Goal: Information Seeking & Learning: Learn about a topic

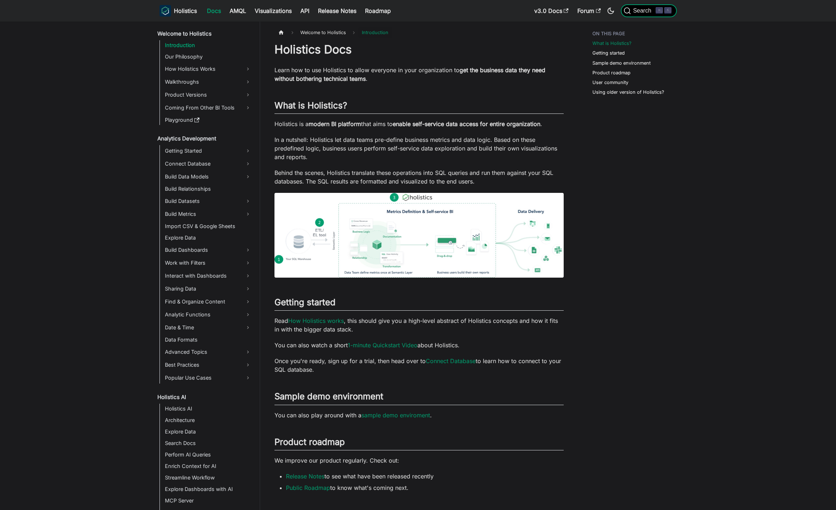
click at [637, 13] on span "Search" at bounding box center [643, 11] width 25 height 6
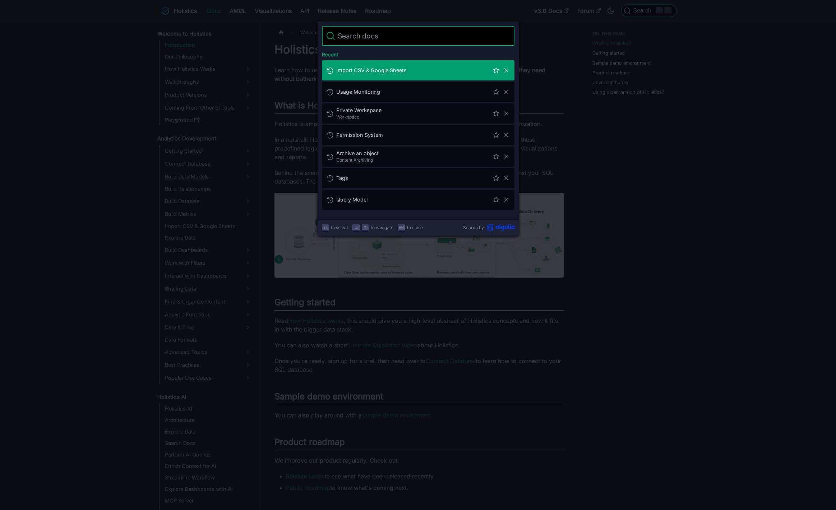
type input "d"
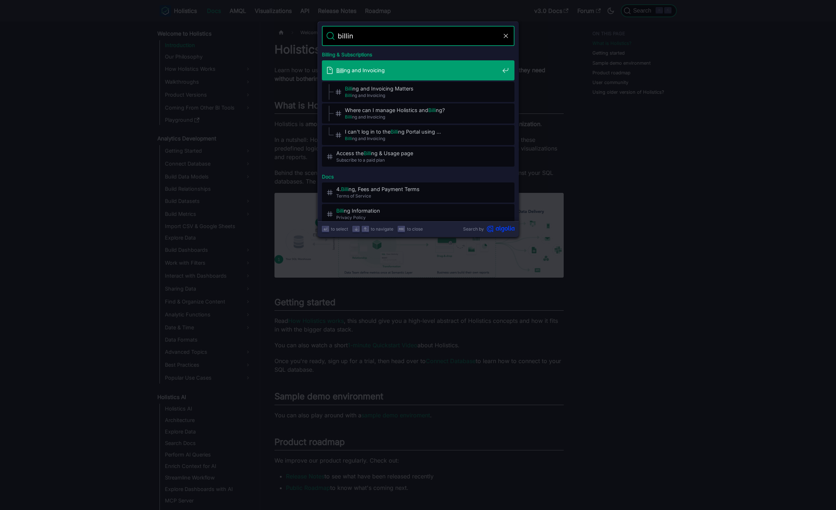
type input "billing"
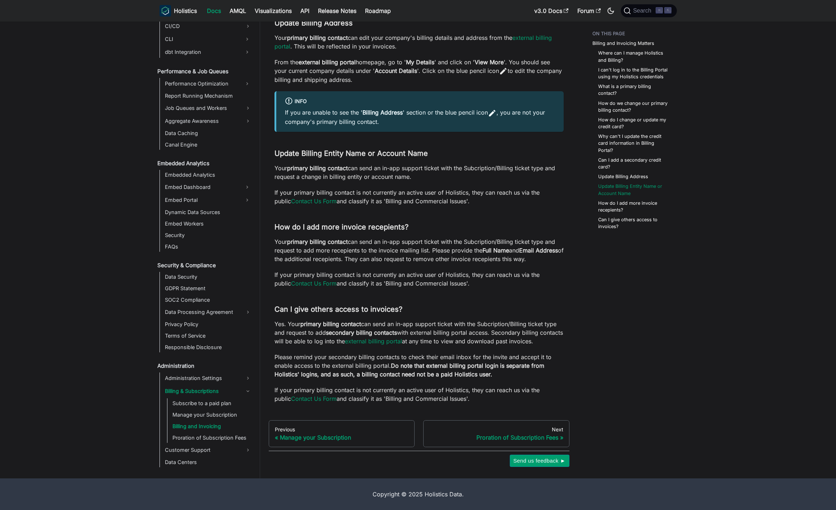
scroll to position [733, 0]
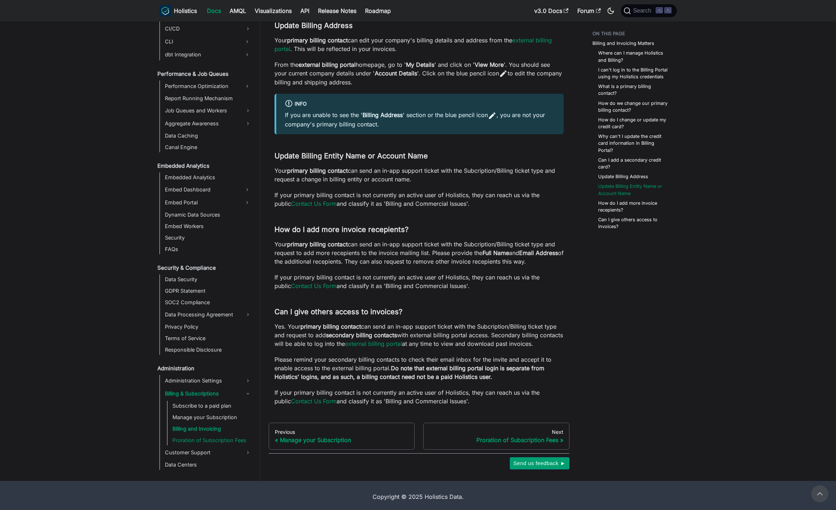
click at [212, 443] on link "Proration of Subscription Fees" at bounding box center [211, 440] width 83 height 10
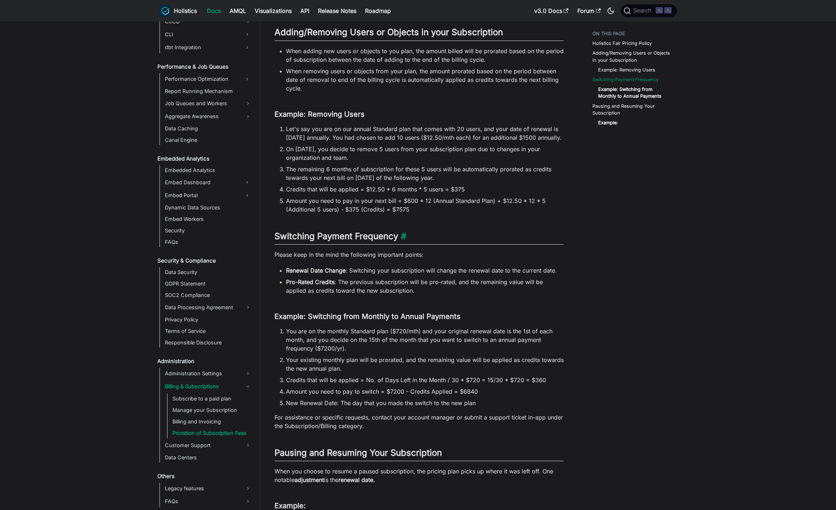
scroll to position [295, 0]
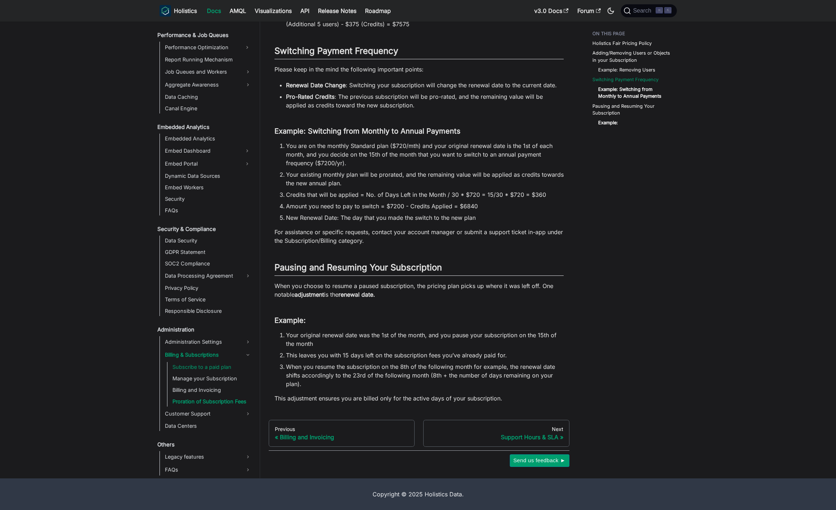
click at [222, 368] on link "Subscribe to a paid plan" at bounding box center [211, 367] width 83 height 10
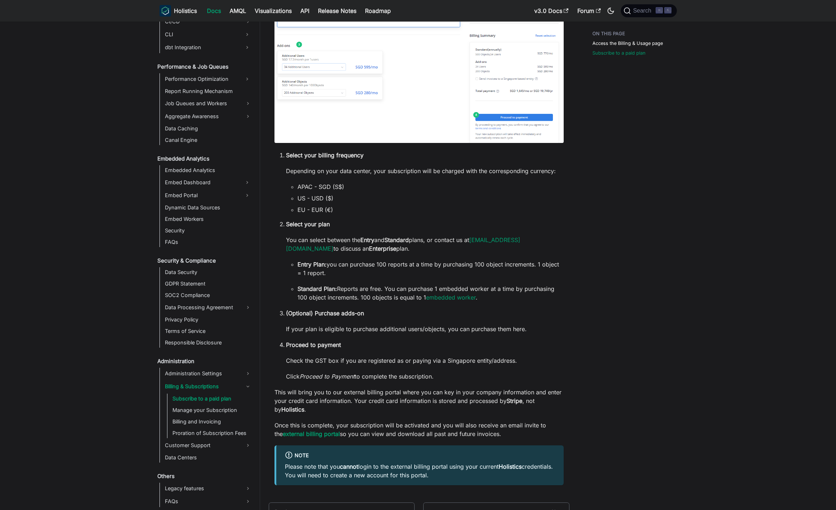
scroll to position [452, 0]
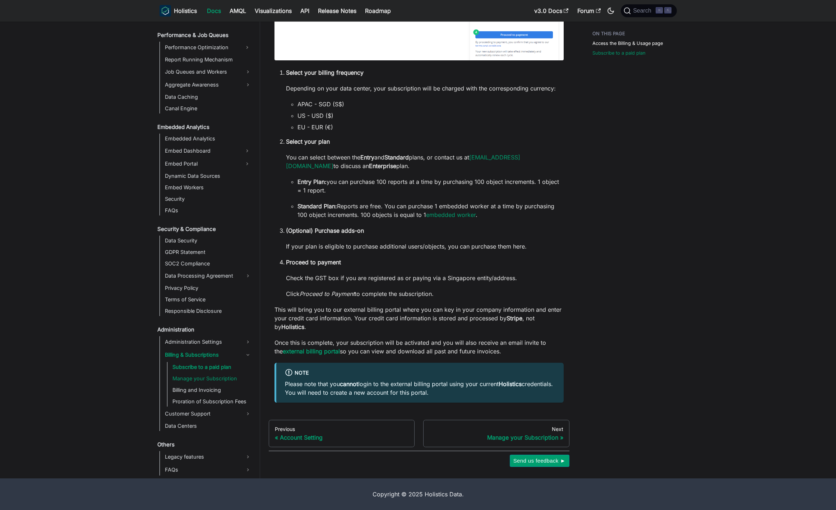
click at [200, 382] on link "Manage your Subscription" at bounding box center [211, 378] width 83 height 10
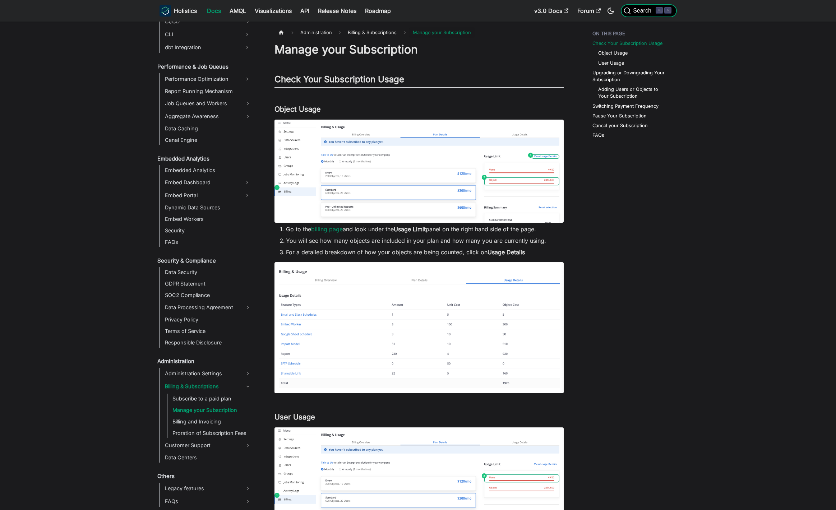
click at [645, 13] on span "Search" at bounding box center [643, 11] width 25 height 6
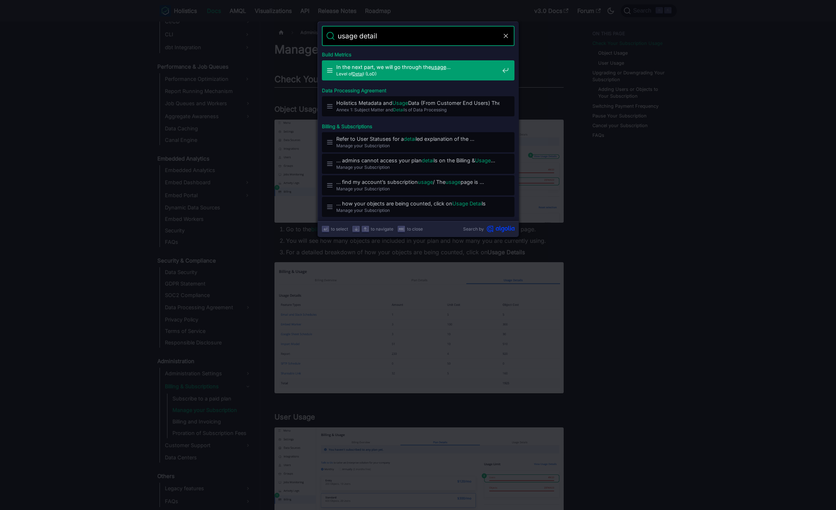
type input "usage details"
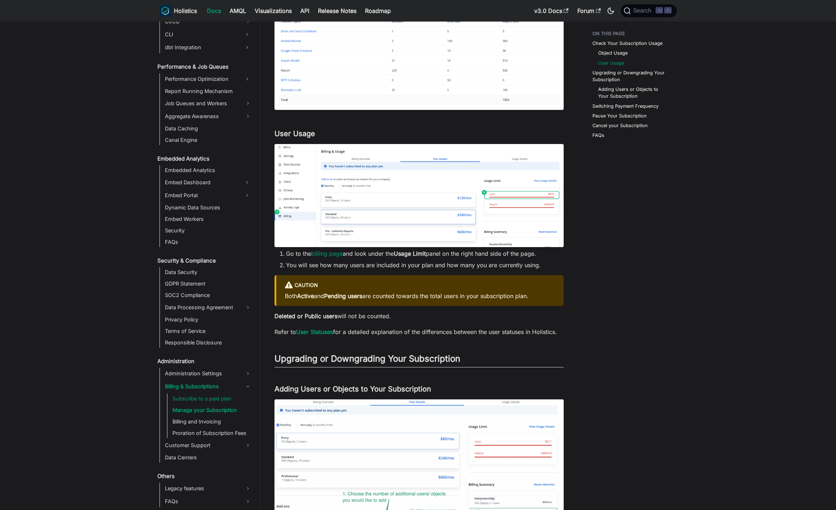
scroll to position [289, 0]
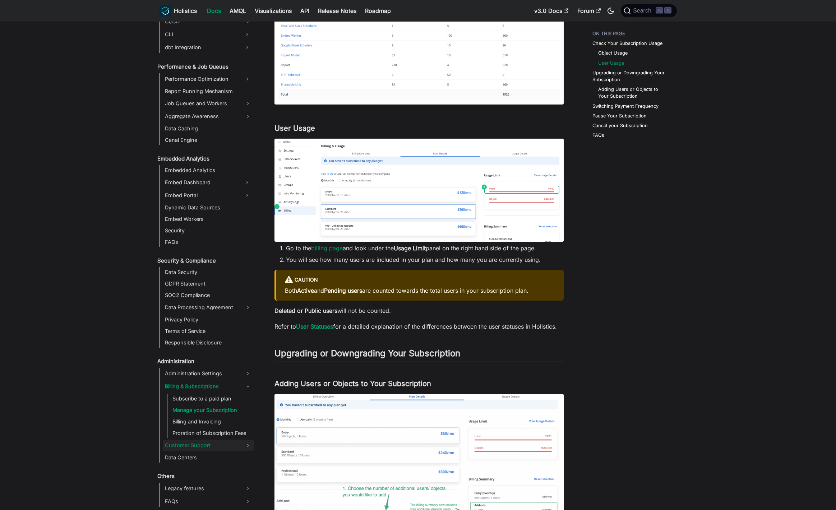
click at [198, 449] on link "Customer Support" at bounding box center [208, 445] width 91 height 11
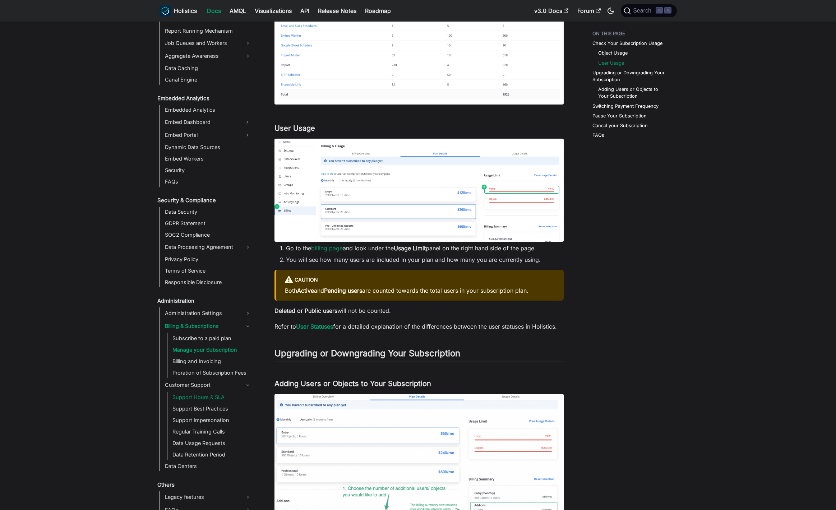
scroll to position [698, 0]
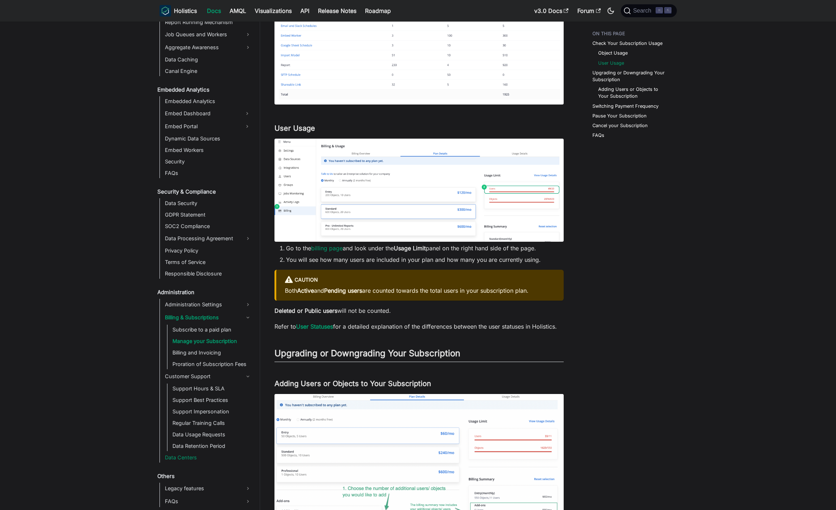
click at [188, 455] on link "Data Centers" at bounding box center [208, 457] width 91 height 10
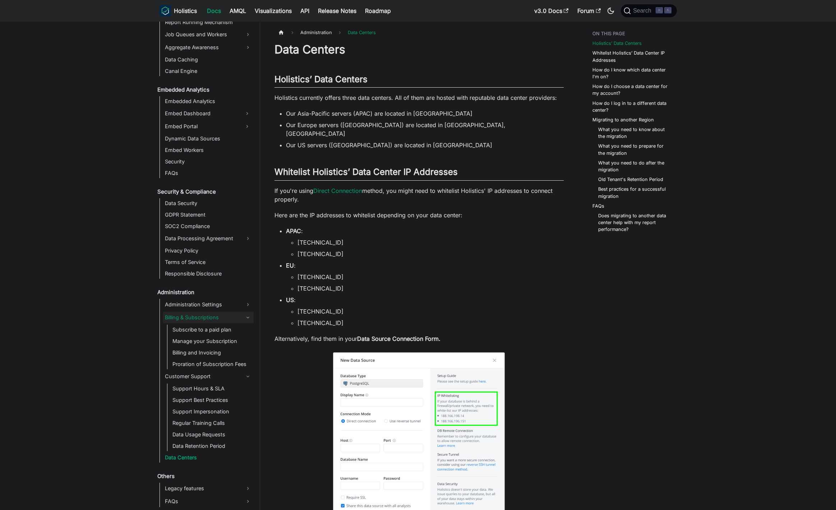
click at [216, 317] on link "Billing & Subscriptions" at bounding box center [208, 317] width 91 height 11
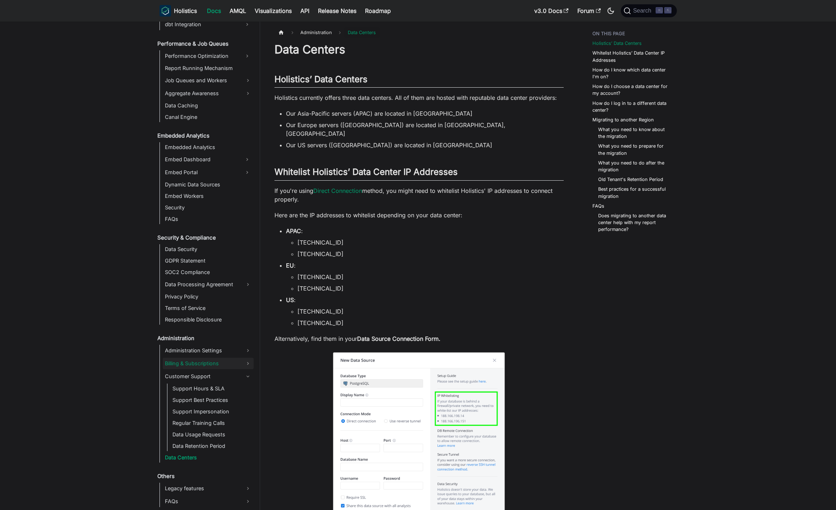
click at [207, 365] on link "Billing & Subscriptions" at bounding box center [208, 363] width 91 height 11
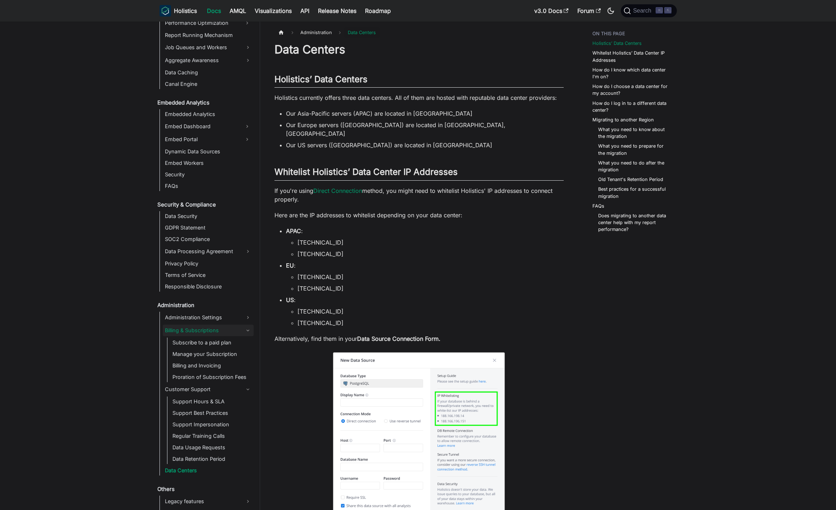
scroll to position [698, 0]
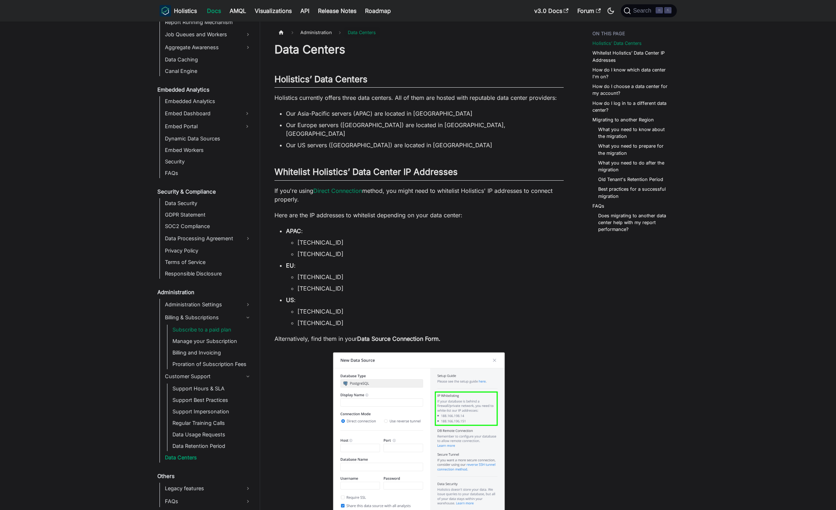
click at [210, 332] on link "Subscribe to a paid plan" at bounding box center [211, 330] width 83 height 10
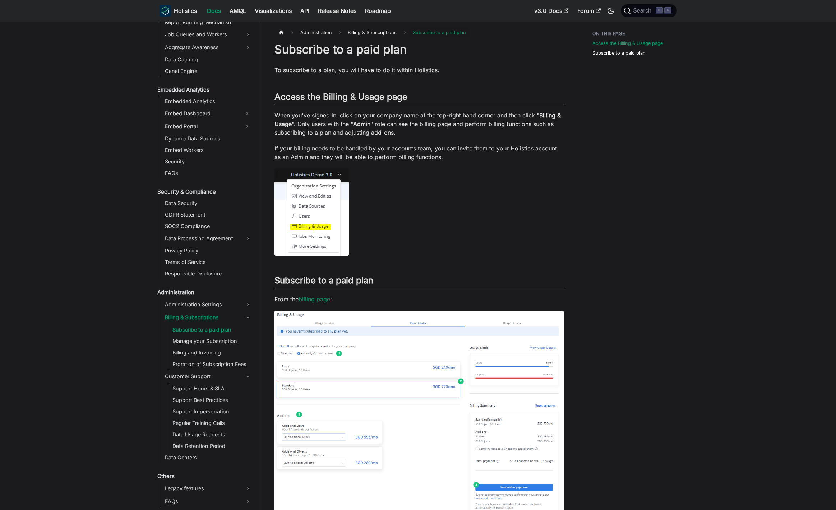
scroll to position [698, 0]
click at [636, 6] on button "Search ⌘ K" at bounding box center [649, 10] width 56 height 13
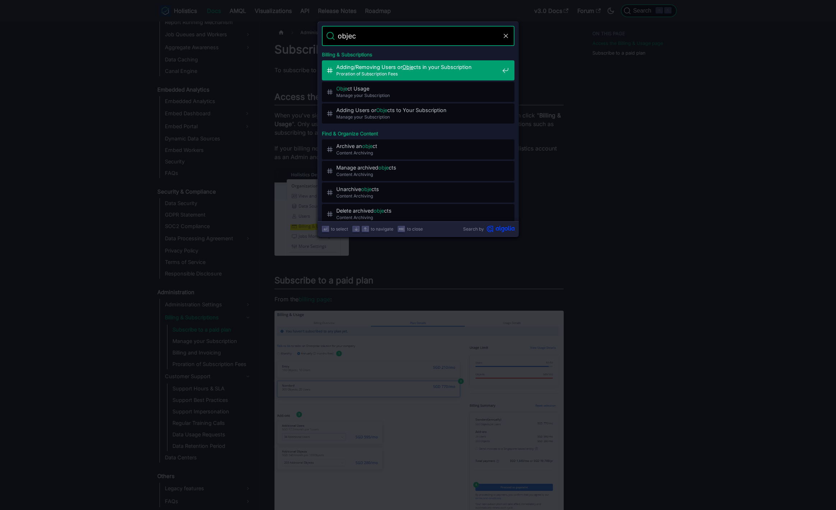
type input "object"
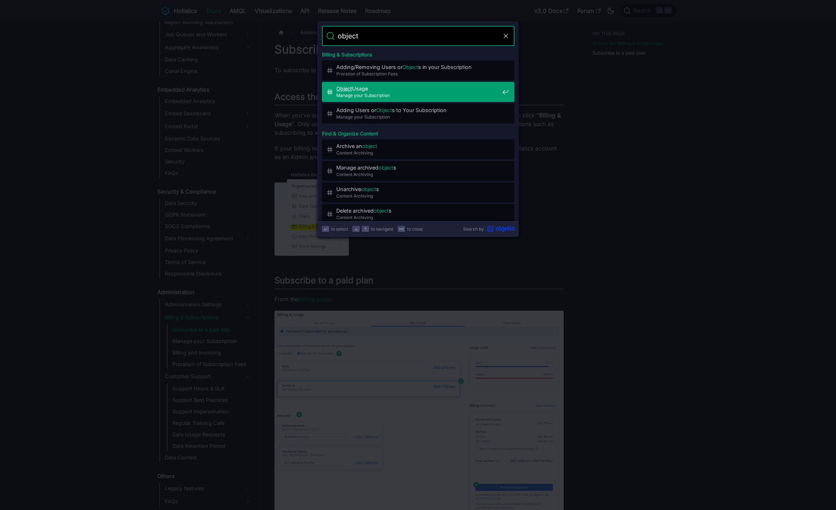
click at [413, 97] on span "Manage your Subscription" at bounding box center [417, 95] width 163 height 7
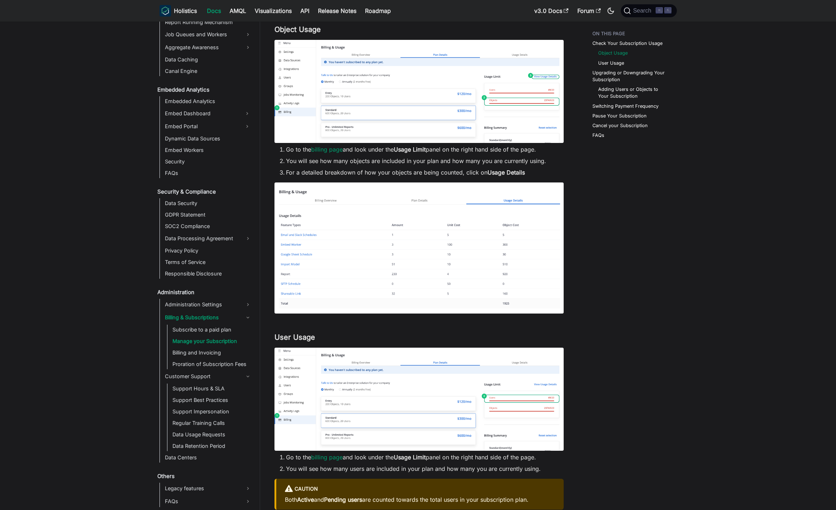
click at [503, 409] on img at bounding box center [418, 399] width 289 height 103
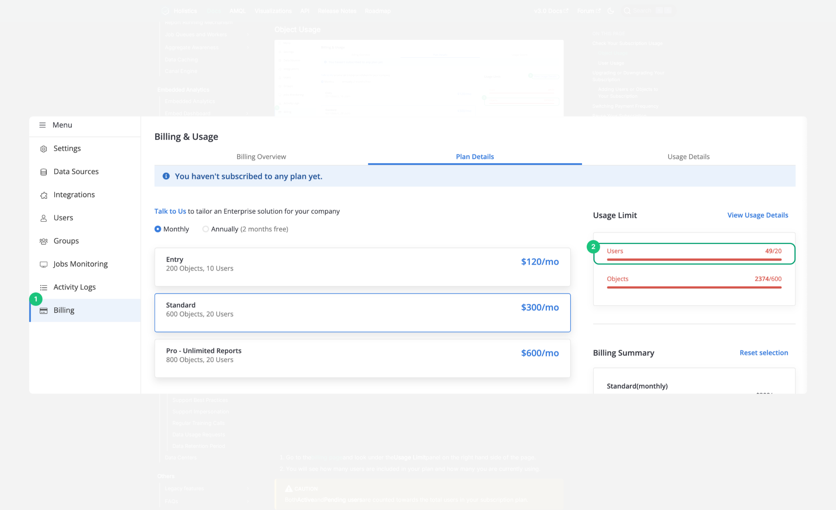
click at [505, 436] on div at bounding box center [418, 255] width 836 height 510
